Goal: Navigation & Orientation: Find specific page/section

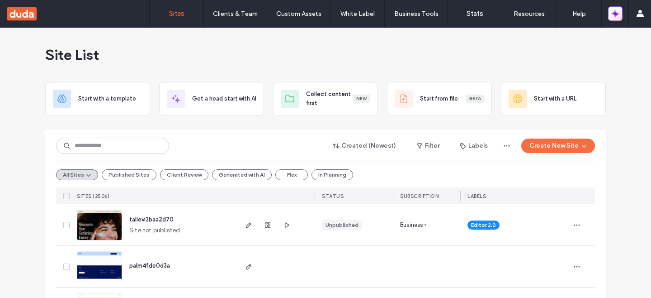
click at [619, 14] on icon "button" at bounding box center [617, 16] width 4 height 4
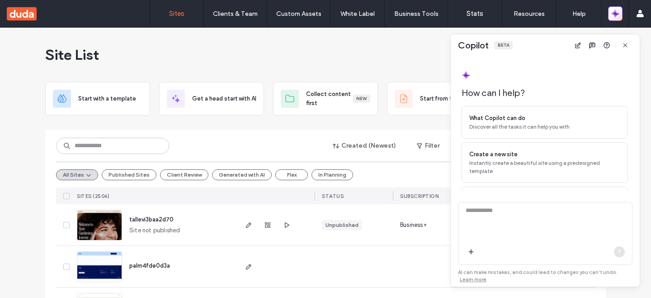
scroll to position [47, 0]
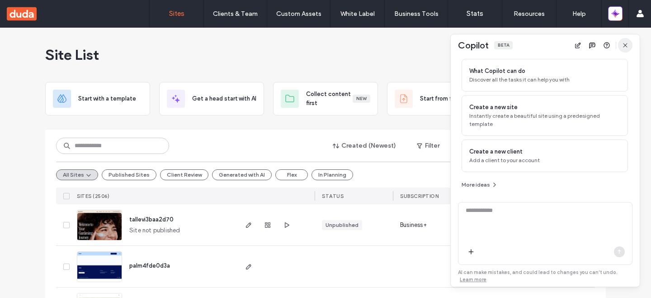
click at [625, 47] on icon "button" at bounding box center [625, 45] width 7 height 7
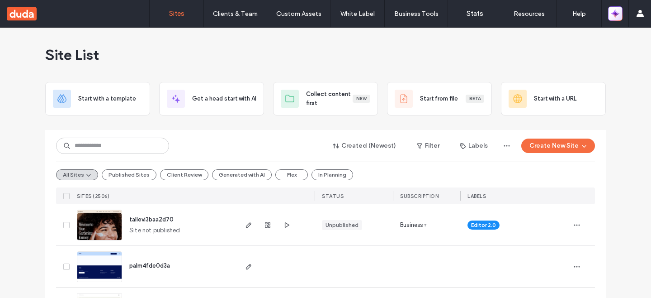
click at [618, 10] on icon "button" at bounding box center [615, 13] width 9 height 9
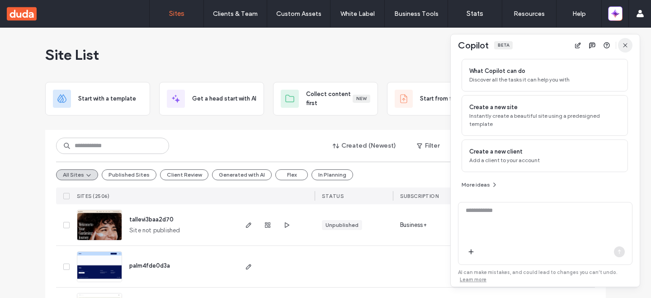
click at [621, 46] on span "button" at bounding box center [625, 45] width 14 height 14
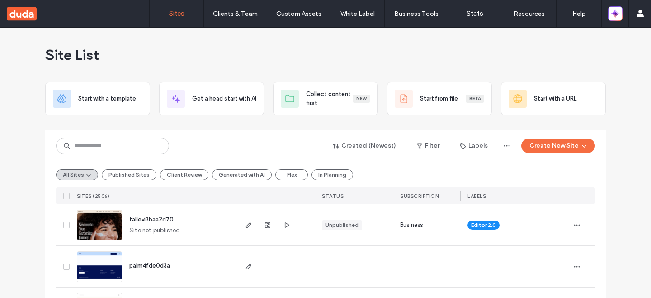
click at [105, 222] on img at bounding box center [99, 241] width 44 height 62
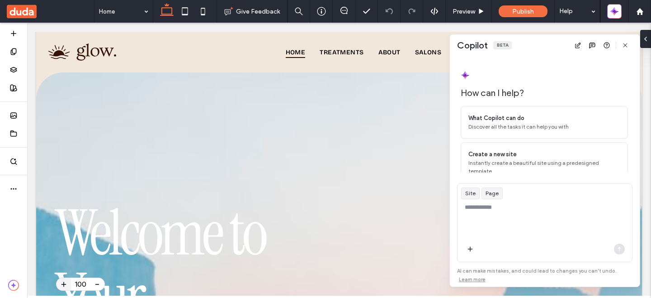
scroll to position [64, 0]
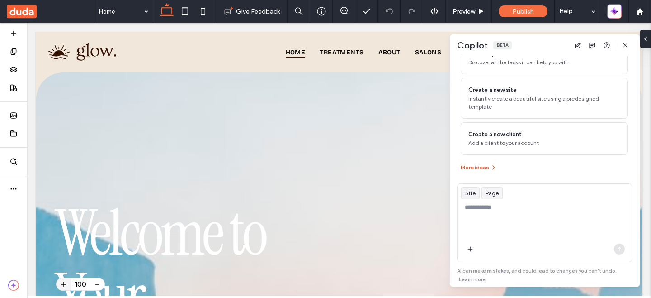
click at [475, 165] on button "More ideas" at bounding box center [479, 167] width 37 height 11
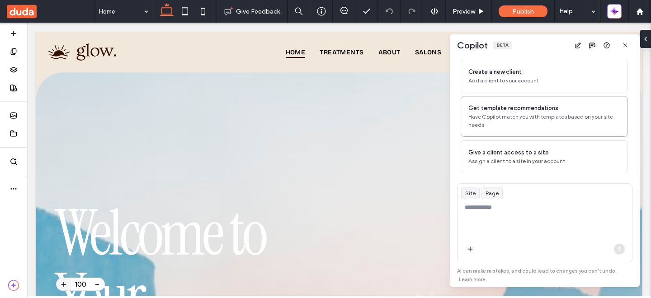
scroll to position [0, 0]
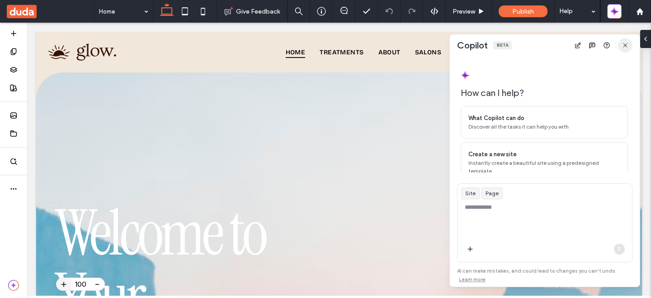
click at [625, 45] on use "button" at bounding box center [625, 45] width 4 height 4
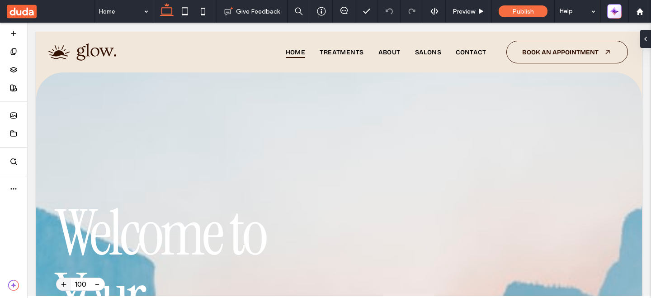
click at [615, 11] on icon "button" at bounding box center [616, 10] width 2 height 2
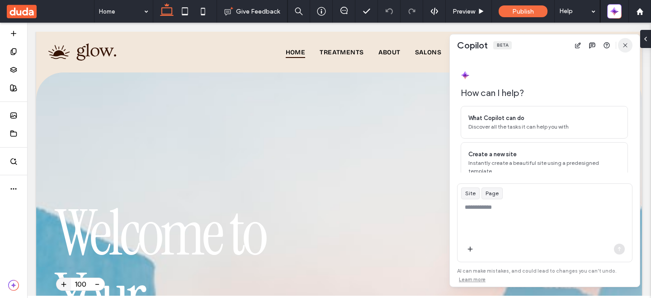
click at [627, 43] on icon "button" at bounding box center [625, 45] width 7 height 7
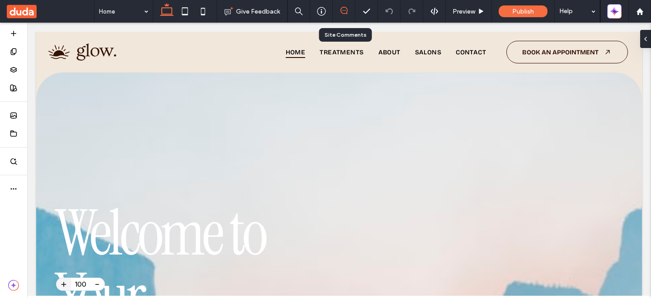
click at [345, 9] on icon at bounding box center [344, 10] width 7 height 7
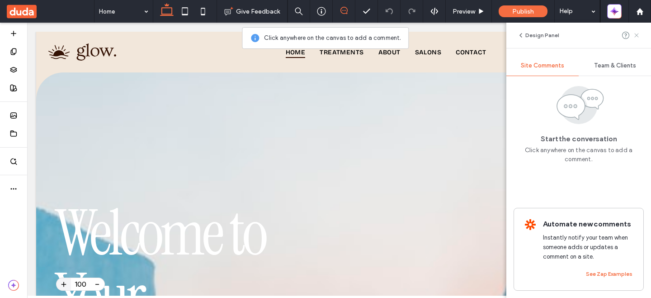
click at [638, 36] on use at bounding box center [636, 35] width 4 height 4
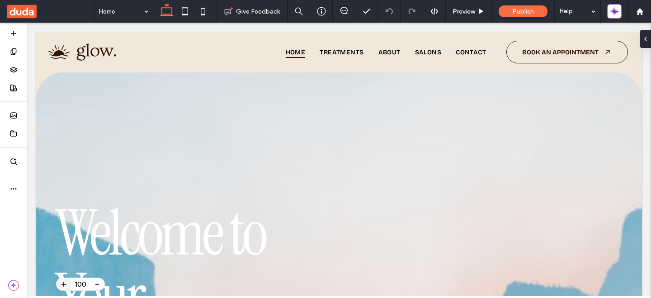
click at [24, 7] on use at bounding box center [22, 12] width 30 height 14
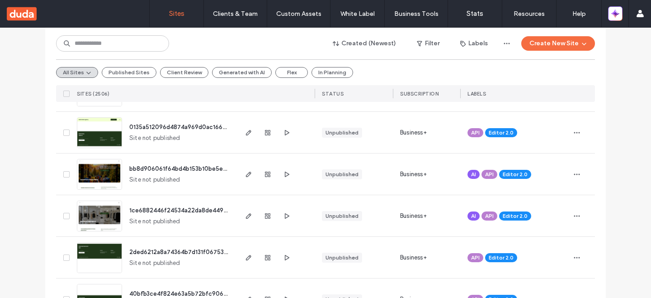
scroll to position [3086, 0]
